Goal: Task Accomplishment & Management: Manage account settings

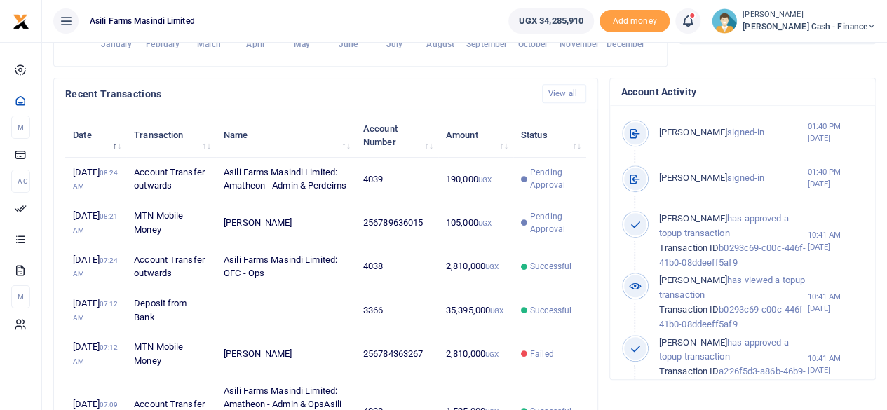
scroll to position [11, 11]
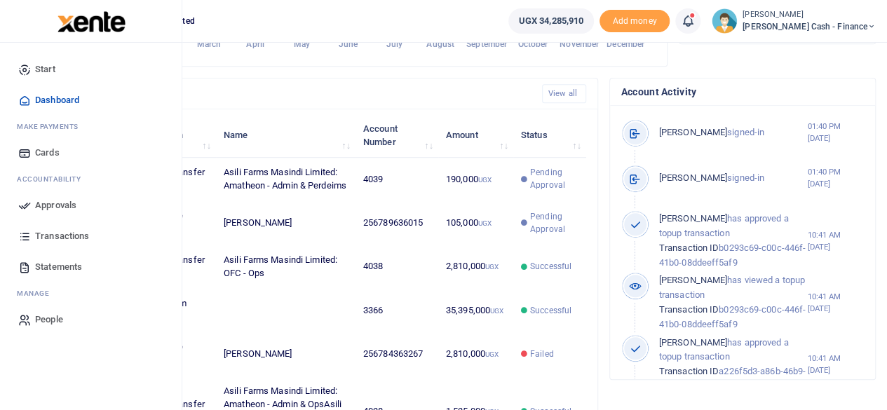
click at [39, 203] on span "Approvals" at bounding box center [55, 206] width 41 height 14
click at [36, 206] on span "Approvals" at bounding box center [55, 206] width 41 height 14
click at [55, 201] on span "Approvals" at bounding box center [55, 206] width 41 height 14
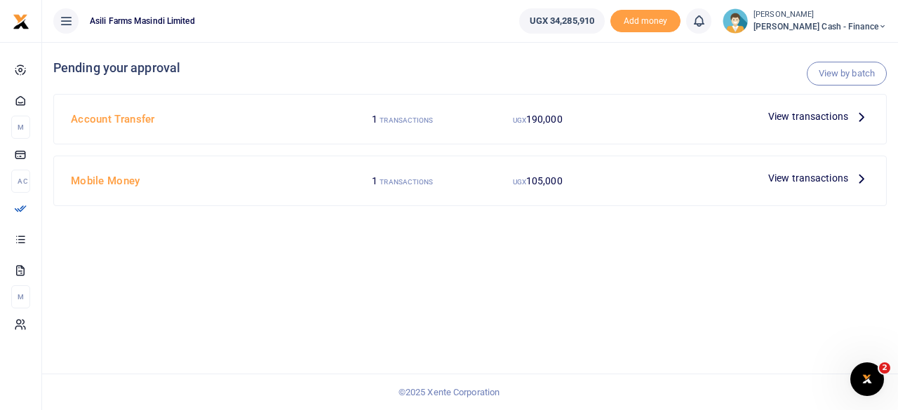
click at [860, 115] on icon at bounding box center [861, 116] width 15 height 15
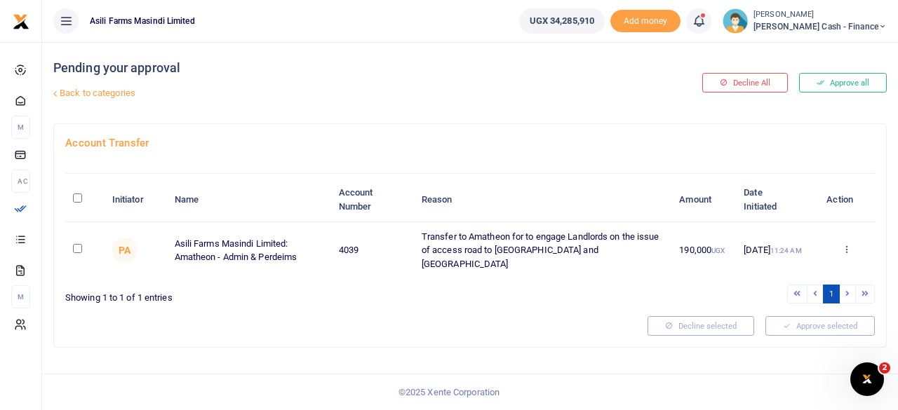
click at [79, 195] on input "\a \a : activate to sort column descending" at bounding box center [77, 198] width 9 height 9
checkbox input "true"
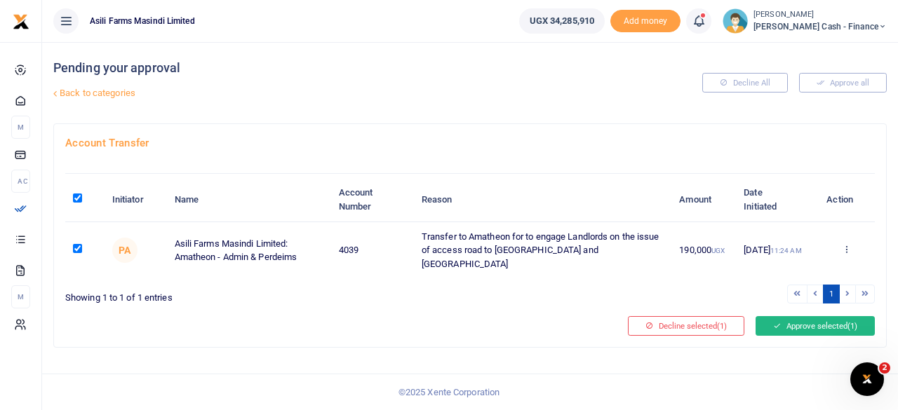
click at [802, 316] on button "Approve selected (1)" at bounding box center [815, 326] width 119 height 20
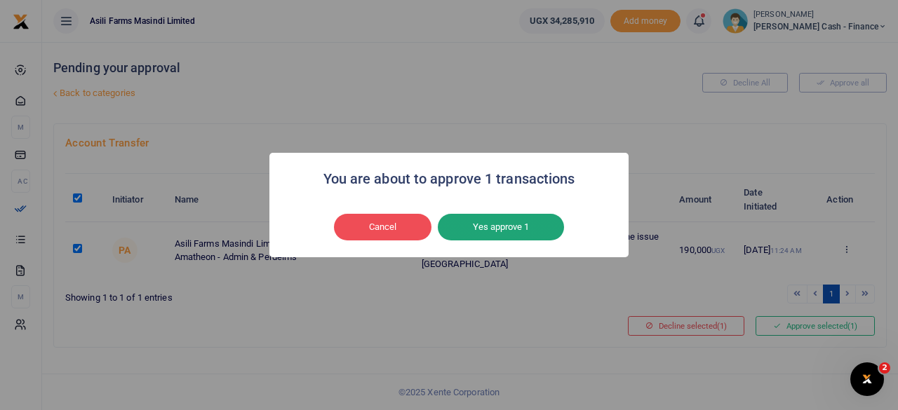
click at [501, 224] on button "Yes approve 1" at bounding box center [501, 227] width 126 height 27
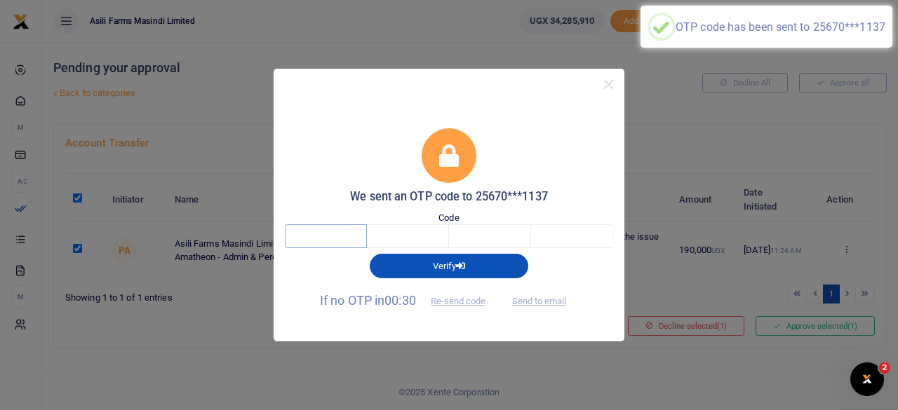
click at [317, 238] on input "text" at bounding box center [326, 236] width 82 height 24
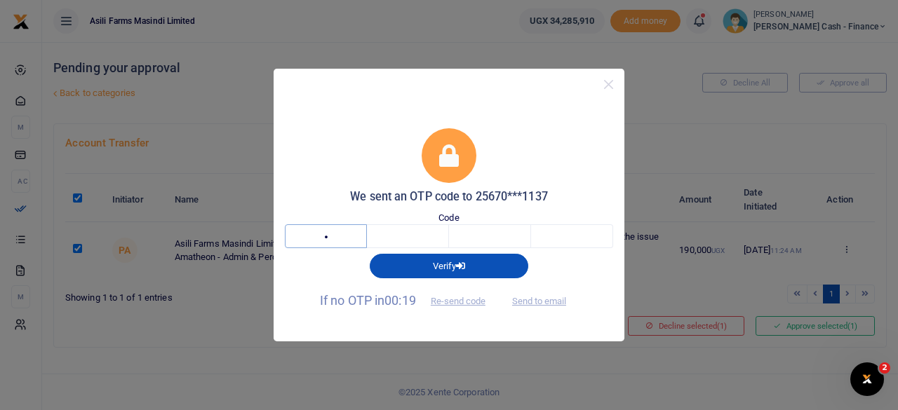
type input "7"
type input "5"
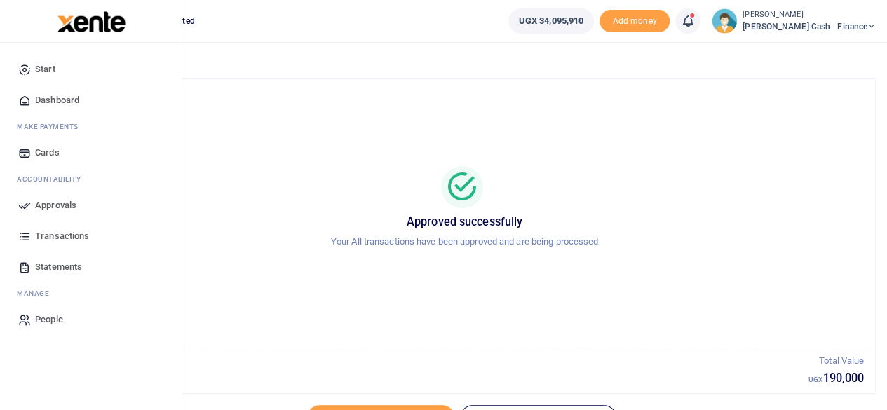
click at [48, 205] on span "Approvals" at bounding box center [55, 206] width 41 height 14
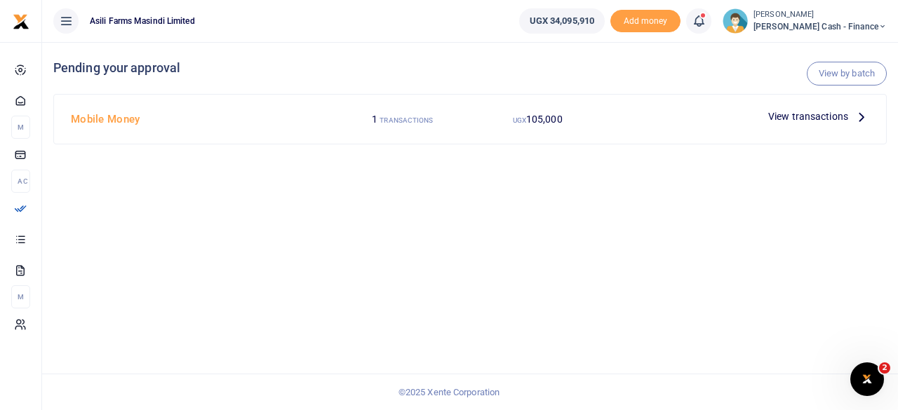
click at [836, 119] on span "View transactions" at bounding box center [808, 116] width 80 height 15
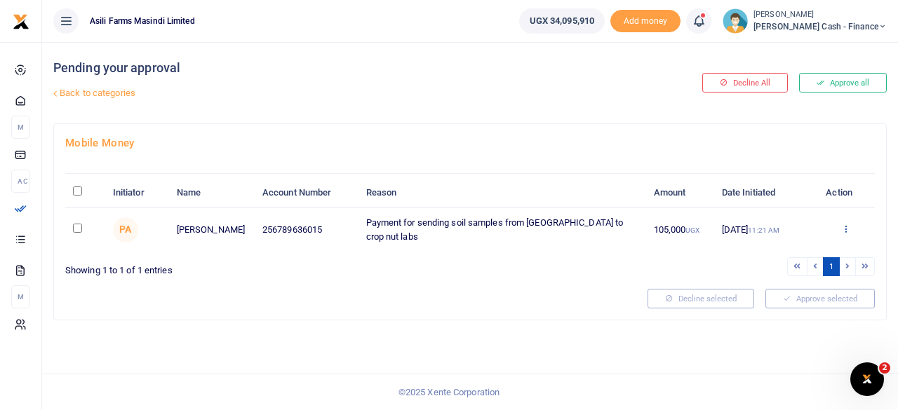
click at [845, 224] on icon at bounding box center [845, 229] width 9 height 10
click at [785, 308] on link "Details" at bounding box center [794, 314] width 111 height 20
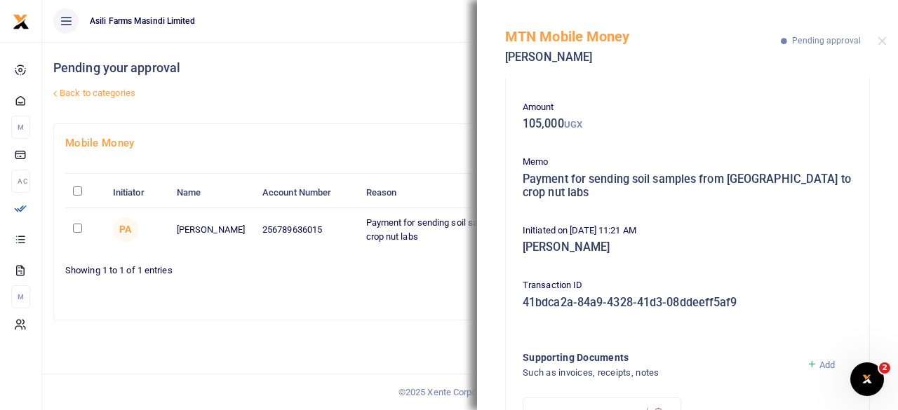
scroll to position [195, 0]
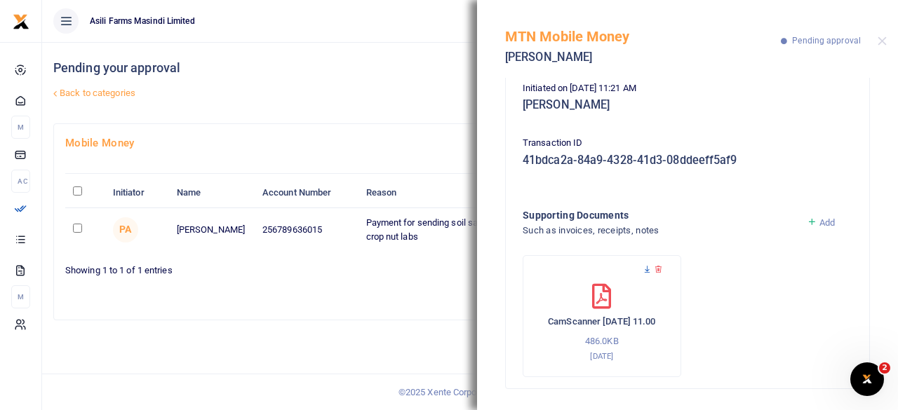
click at [645, 268] on icon at bounding box center [647, 269] width 9 height 9
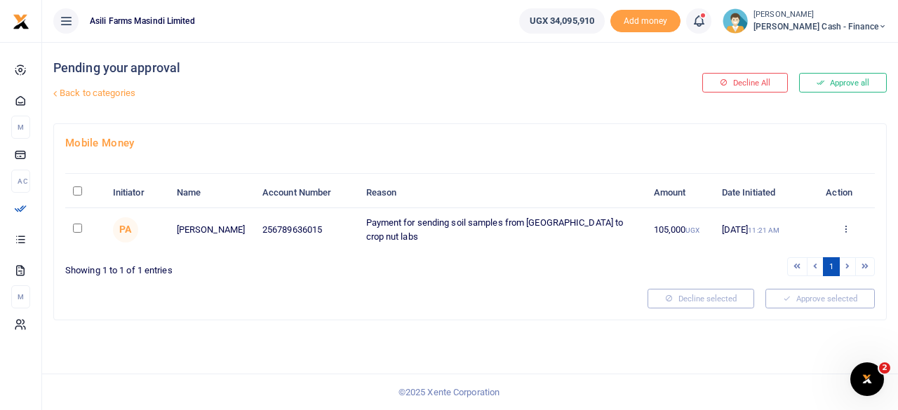
click at [74, 189] on input "\a \a : activate to sort column descending" at bounding box center [77, 191] width 9 height 9
checkbox input "true"
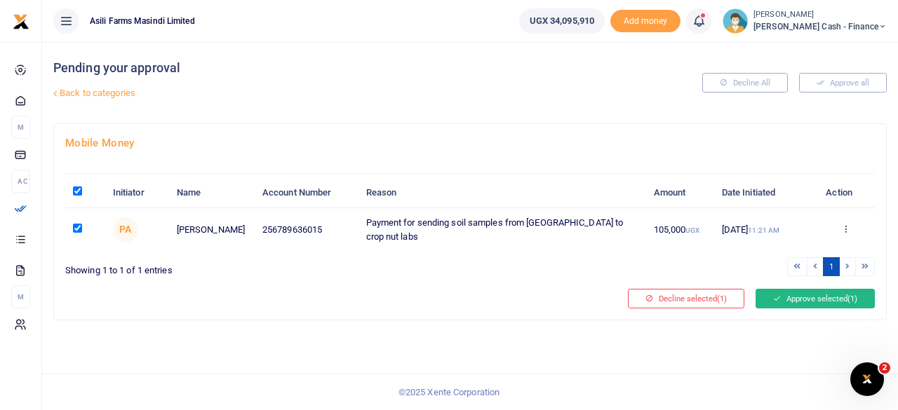
click at [810, 297] on button "Approve selected (1)" at bounding box center [815, 299] width 119 height 20
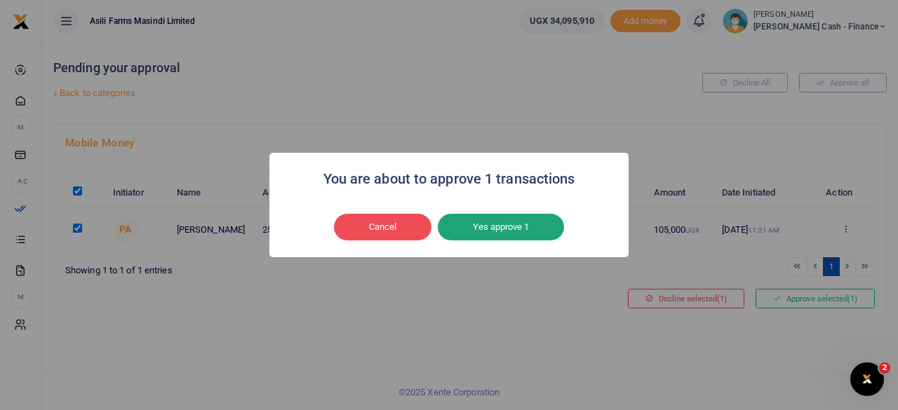
click at [525, 229] on button "Yes approve 1" at bounding box center [501, 227] width 126 height 27
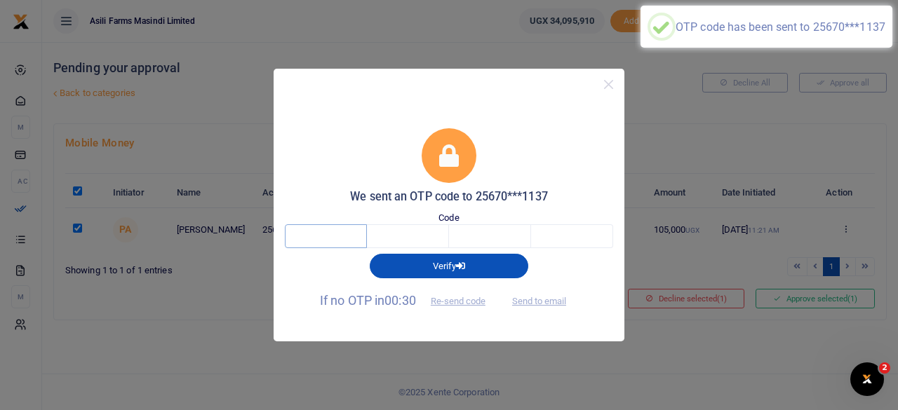
click at [337, 228] on input "text" at bounding box center [326, 236] width 82 height 24
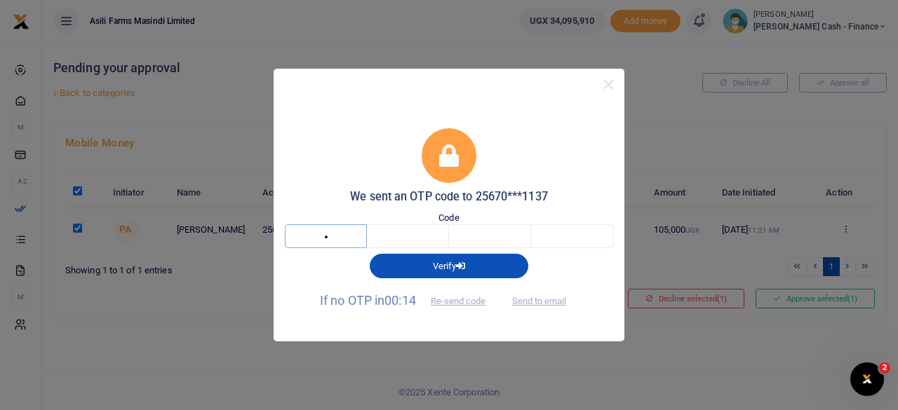
type input "3"
type input "0"
type input "6"
type input "0"
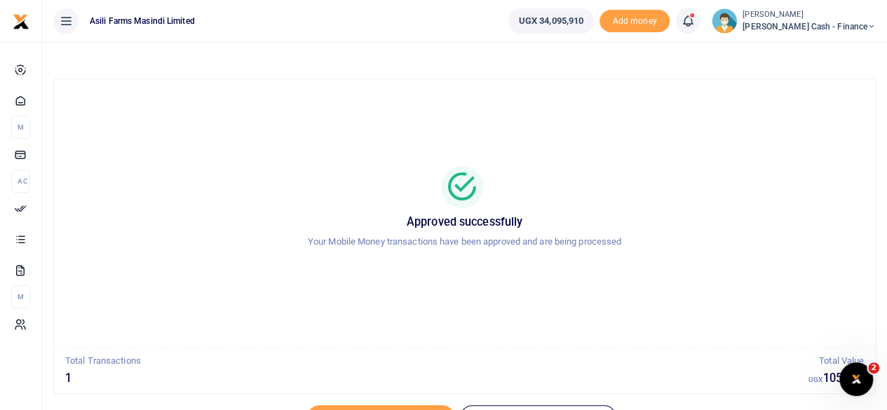
click at [846, 30] on span "Petty Cash - Finance" at bounding box center [809, 26] width 133 height 13
click at [814, 50] on link "Switch accounts" at bounding box center [775, 51] width 111 height 20
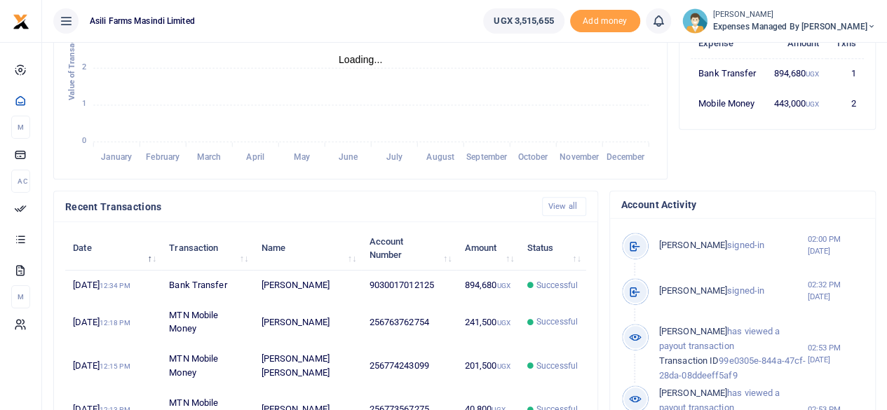
scroll to position [351, 0]
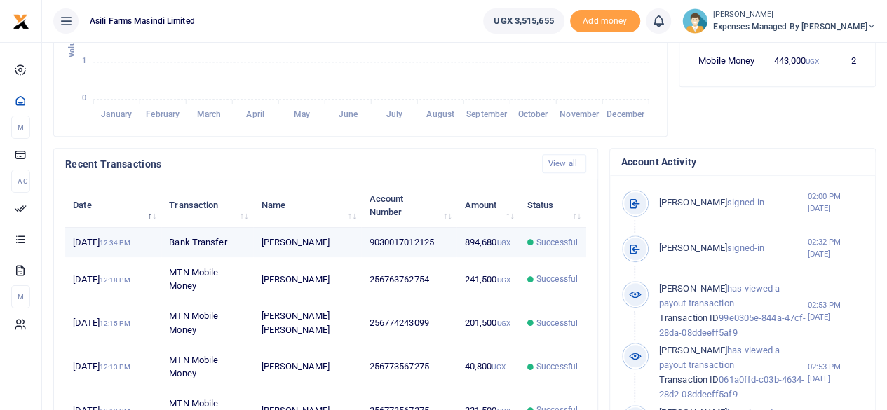
click at [209, 243] on td "Bank Transfer" at bounding box center [207, 243] width 92 height 30
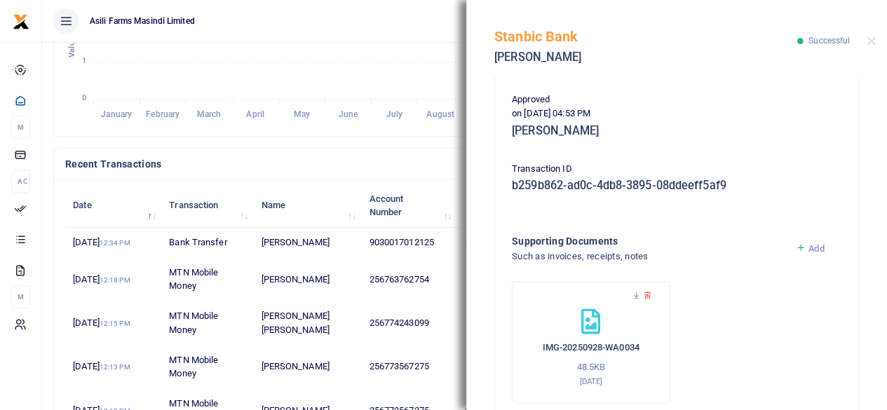
scroll to position [267, 0]
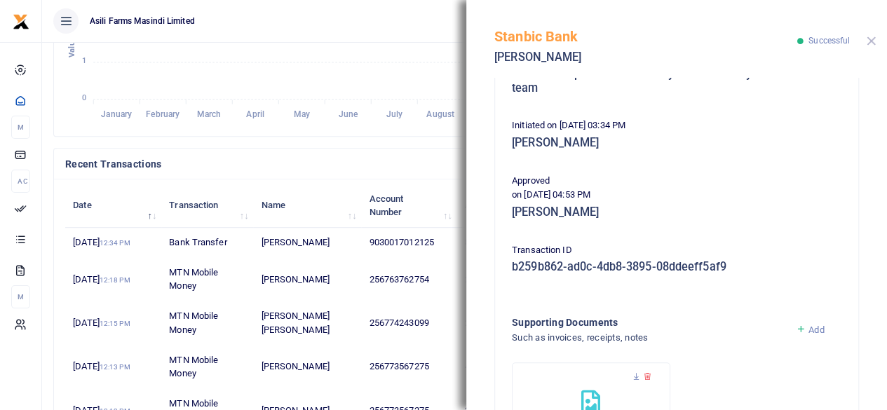
click at [871, 37] on button "Close" at bounding box center [871, 40] width 9 height 9
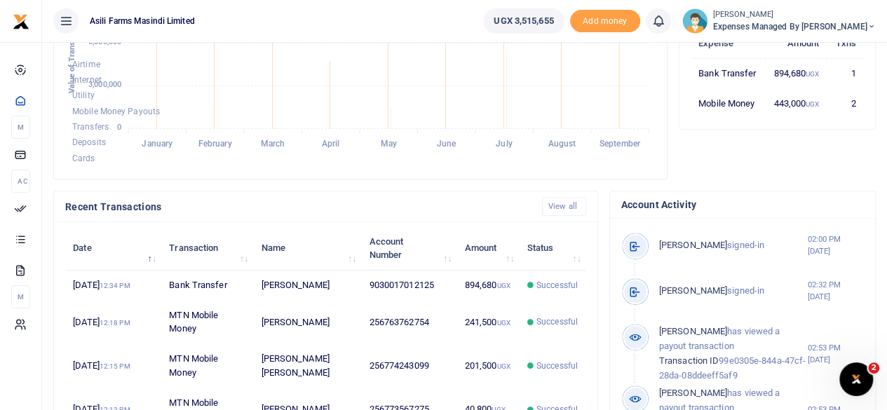
scroll to position [145, 0]
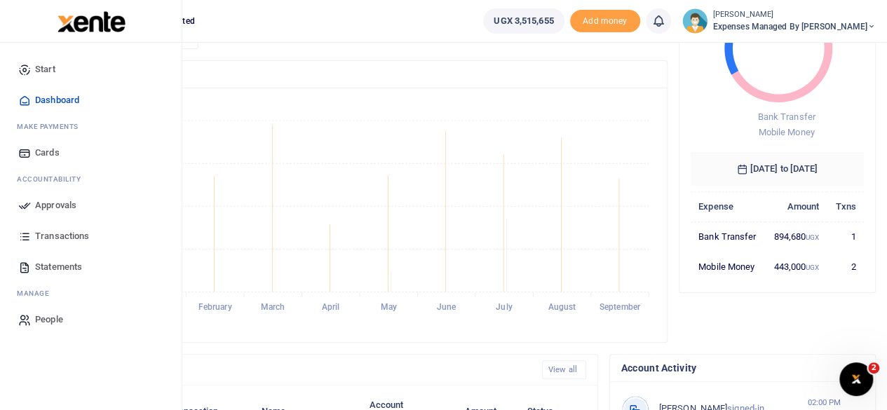
click at [65, 96] on span "Dashboard" at bounding box center [57, 100] width 44 height 14
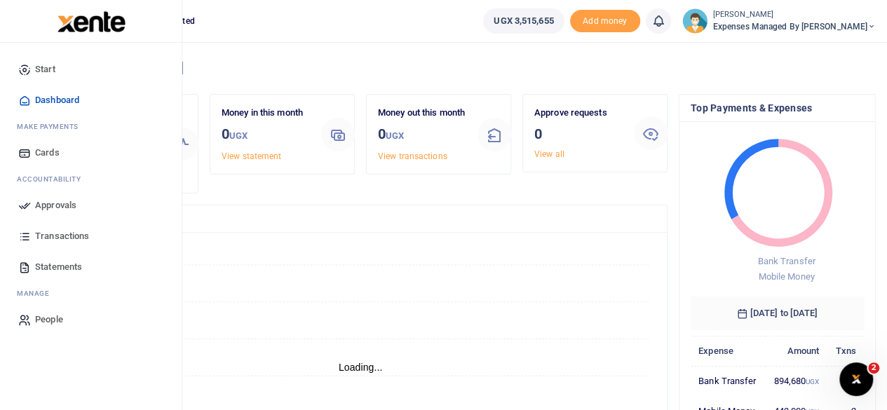
scroll to position [11, 11]
